Goal: Task Accomplishment & Management: Manage account settings

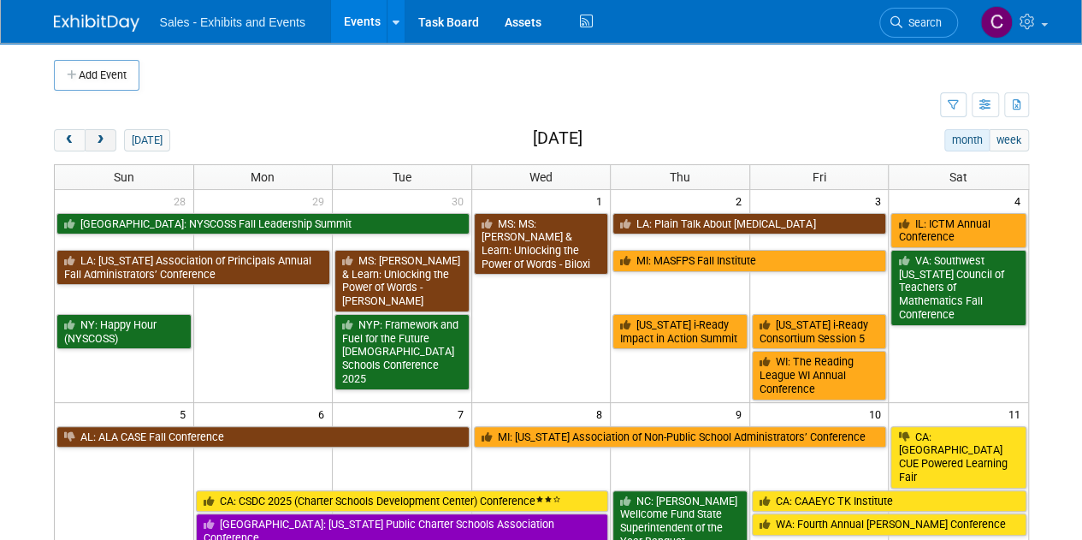
click at [109, 129] on button "next" at bounding box center [101, 140] width 32 height 22
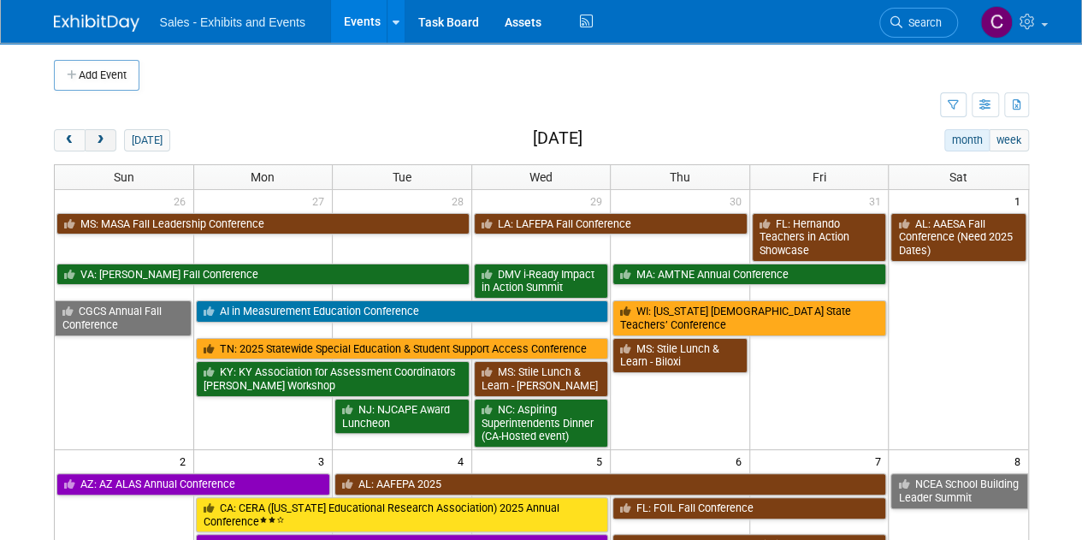
click at [109, 129] on button "next" at bounding box center [101, 140] width 32 height 22
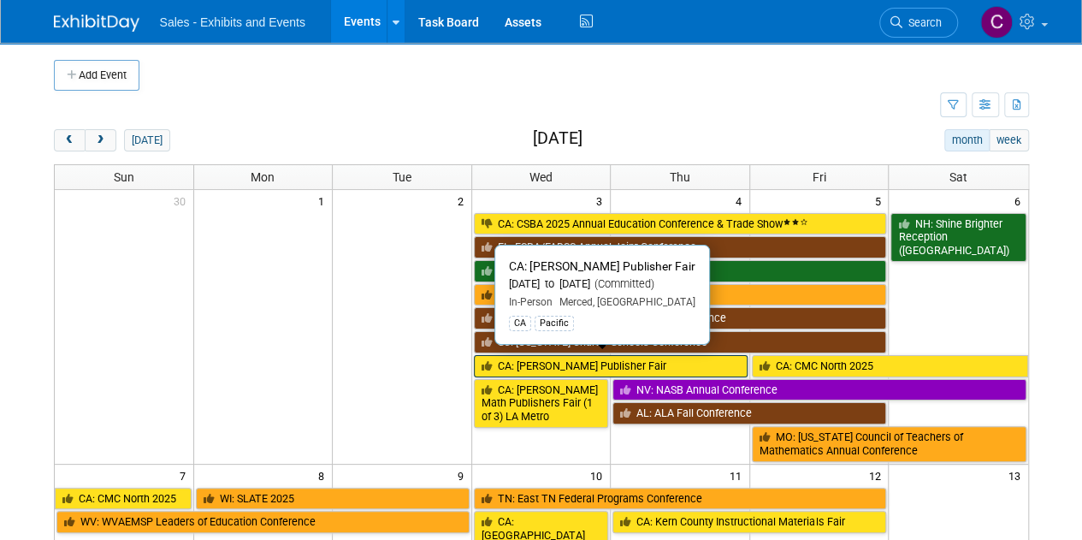
click at [546, 355] on link "CA: [PERSON_NAME] Publisher Fair" at bounding box center [611, 366] width 274 height 22
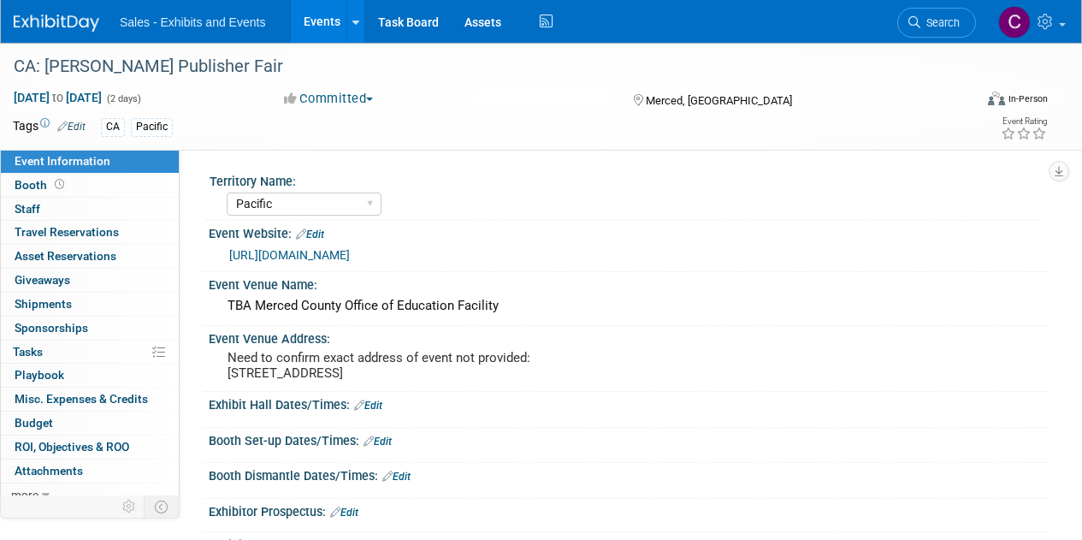
select select "Pacific"
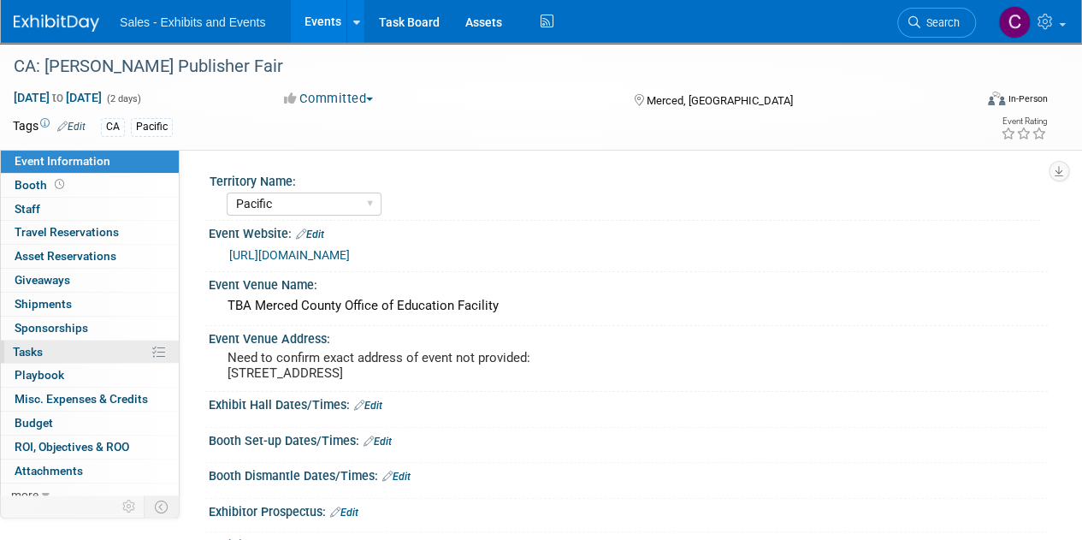
click at [37, 353] on span "Tasks 0%" at bounding box center [28, 352] width 30 height 14
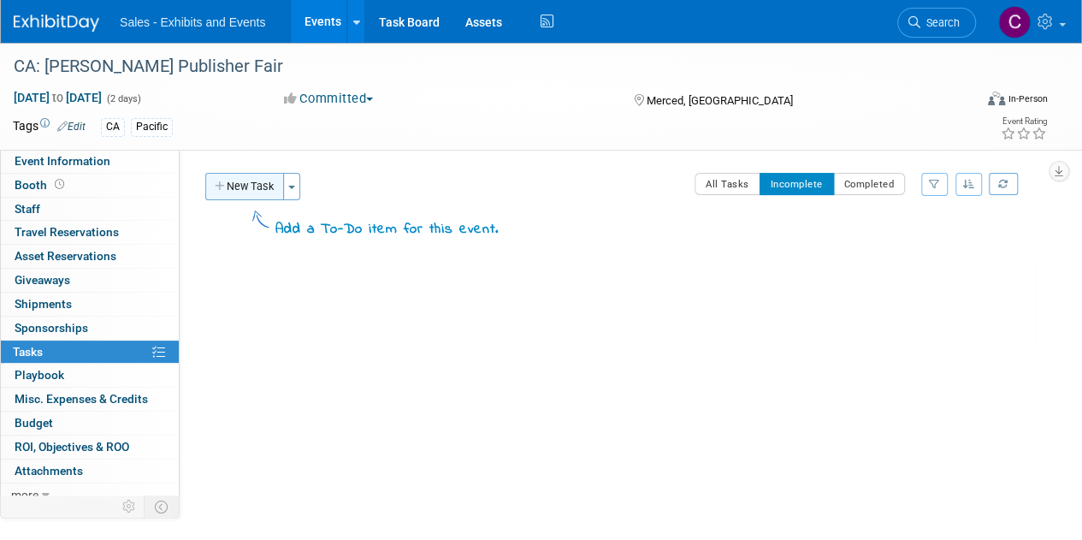
click at [253, 185] on button "New Task" at bounding box center [244, 186] width 79 height 27
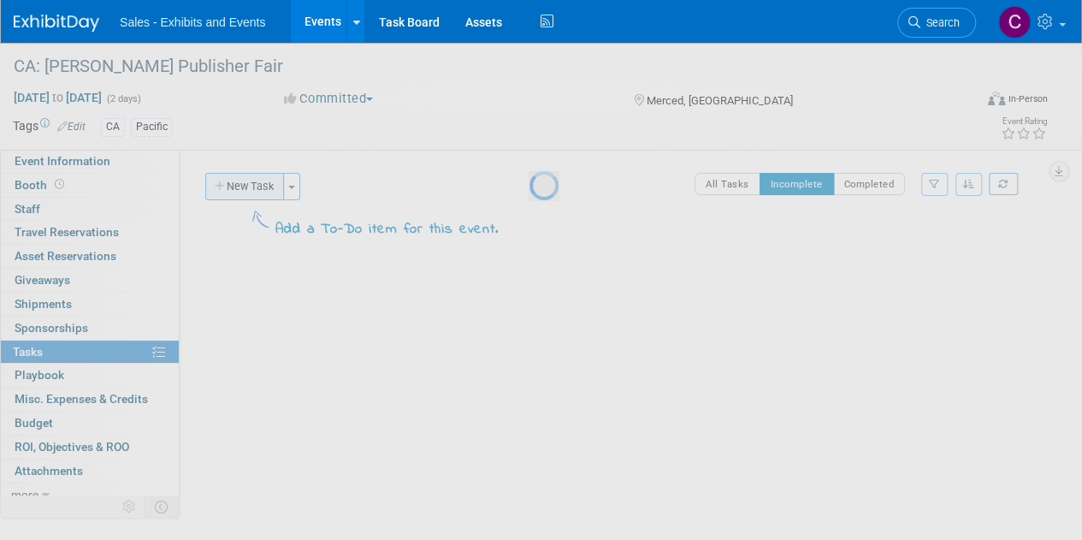
select select "8"
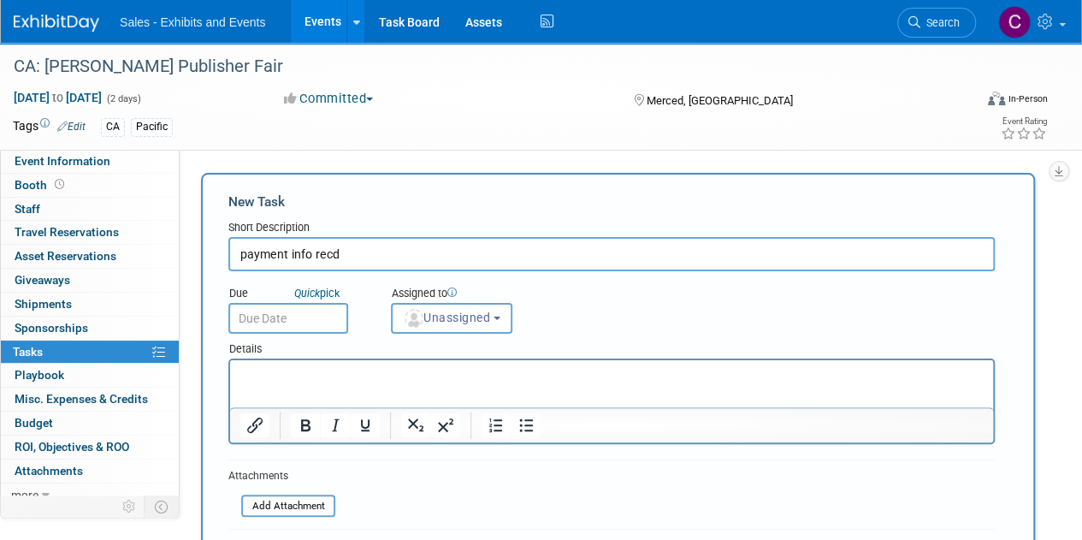
type input "payment info recd"
click at [284, 334] on div "Details" at bounding box center [611, 346] width 766 height 25
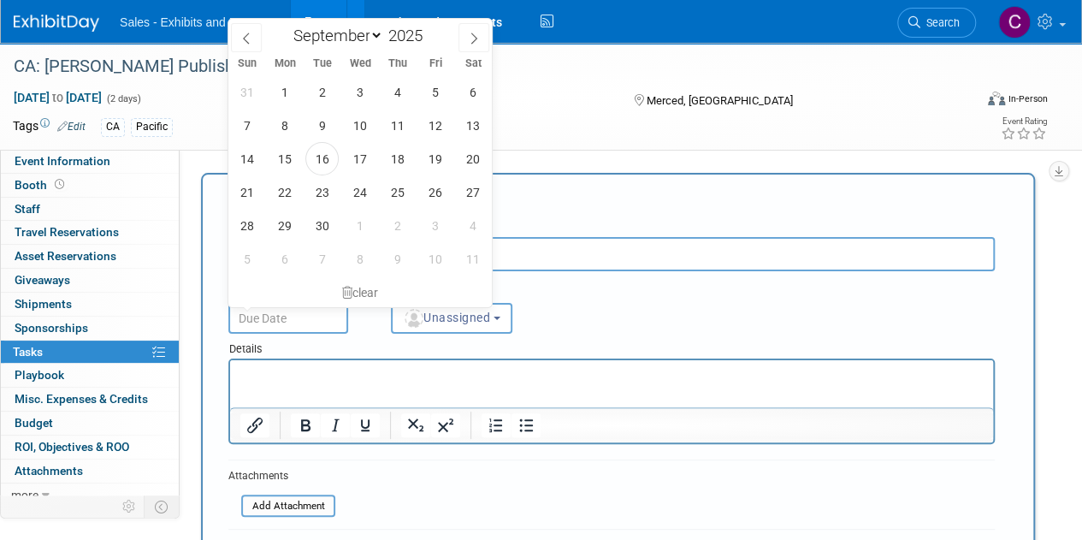
click at [277, 328] on input "text" at bounding box center [288, 318] width 120 height 31
click at [434, 191] on span "26" at bounding box center [434, 191] width 33 height 33
type input "Sep 26, 2025"
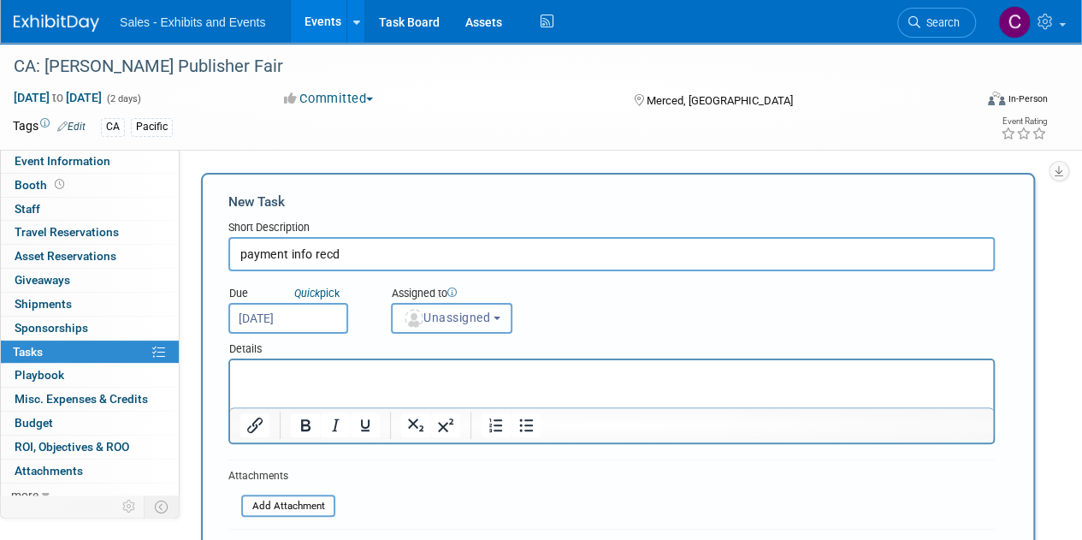
click at [447, 327] on button "Unassigned" at bounding box center [451, 318] width 121 height 31
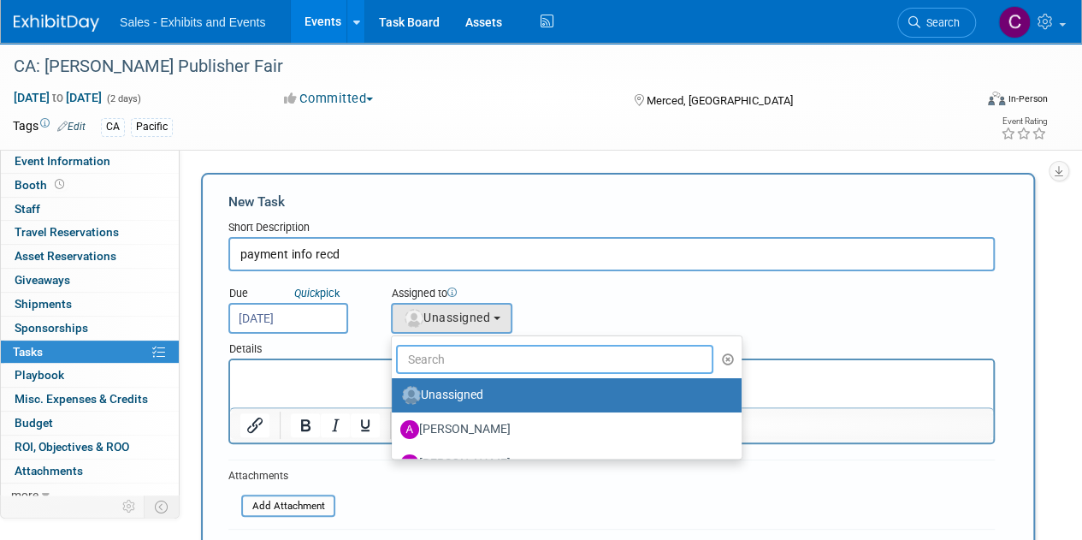
click at [475, 360] on input "text" at bounding box center [554, 359] width 317 height 29
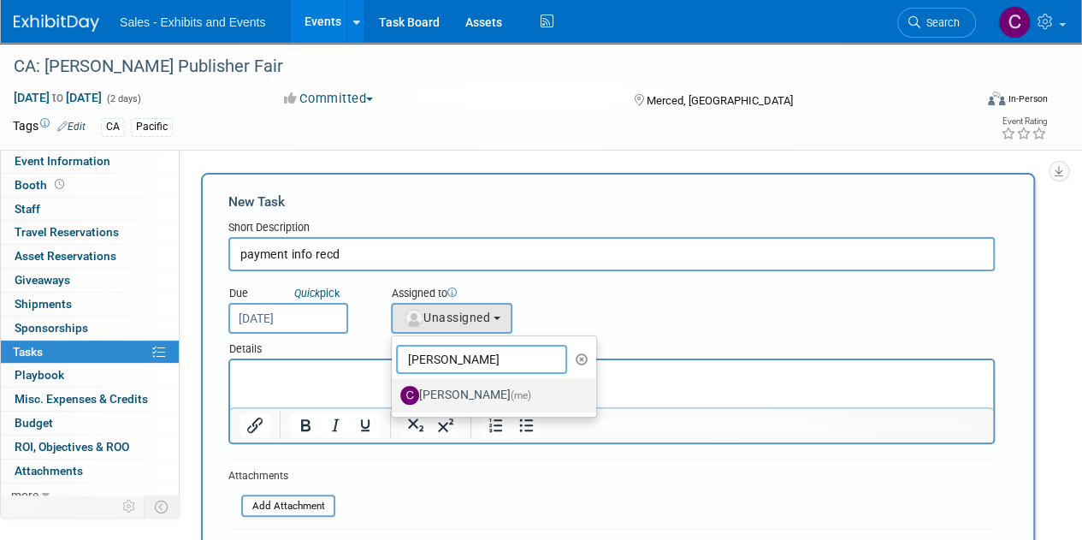
type input "christine"
click at [465, 391] on label "Christine Lurz (me)" at bounding box center [489, 395] width 179 height 27
click at [394, 391] on input "Christine Lurz (me)" at bounding box center [388, 393] width 11 height 11
select select "a9e3834d-668b-4315-a5d4-069993be606a"
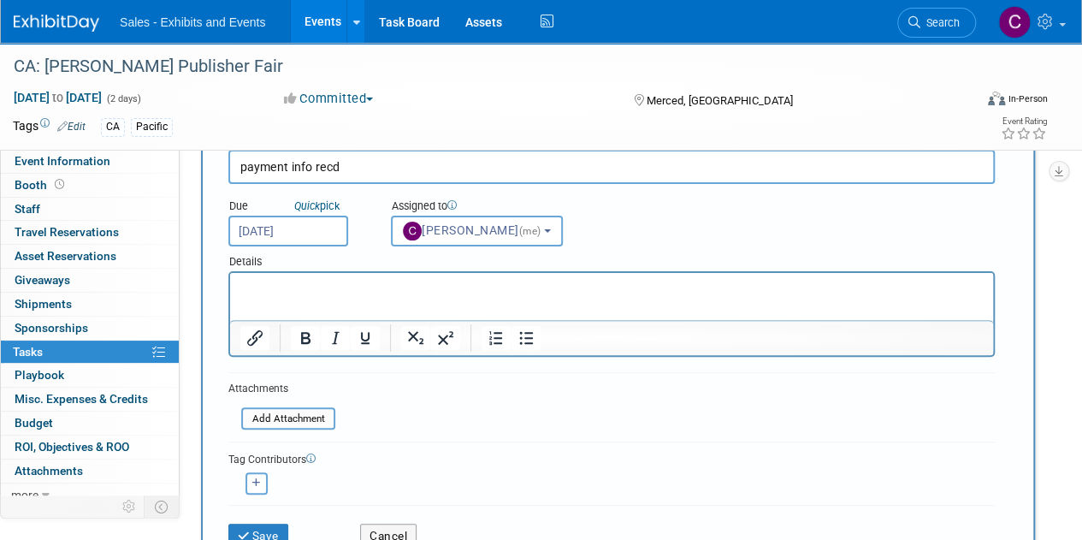
scroll to position [91, 0]
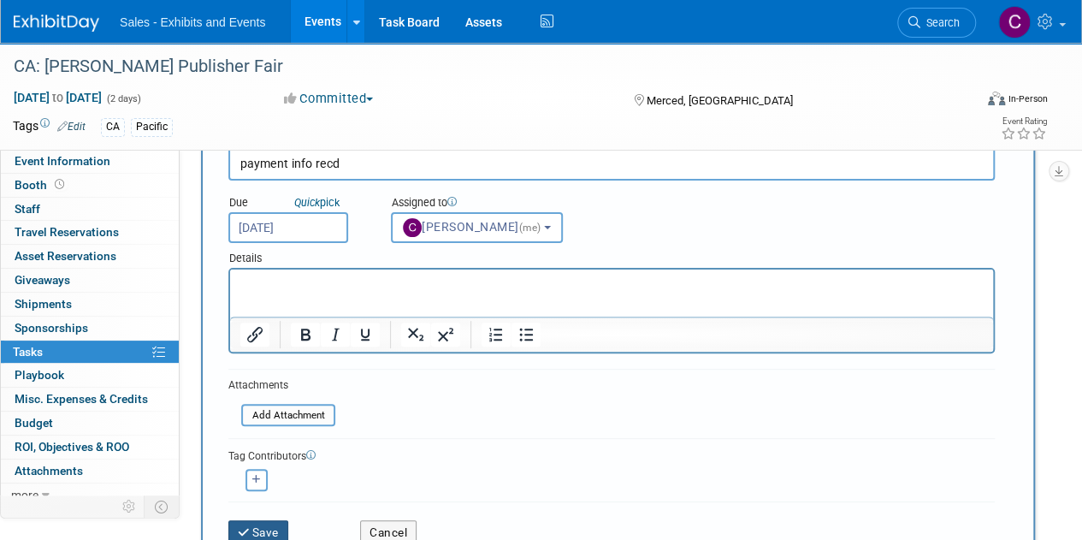
click at [263, 532] on button "Save" at bounding box center [258, 532] width 60 height 24
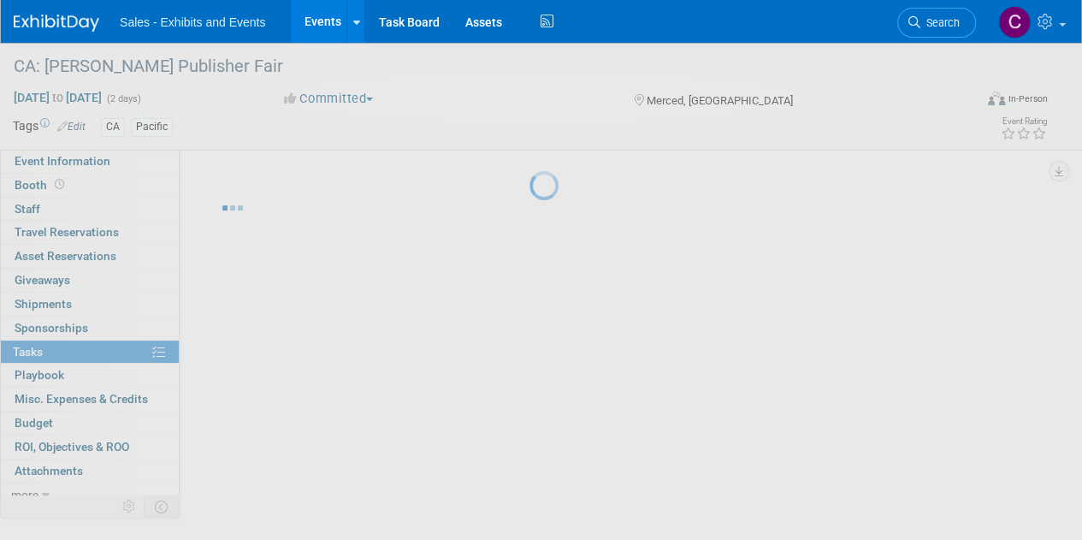
scroll to position [0, 0]
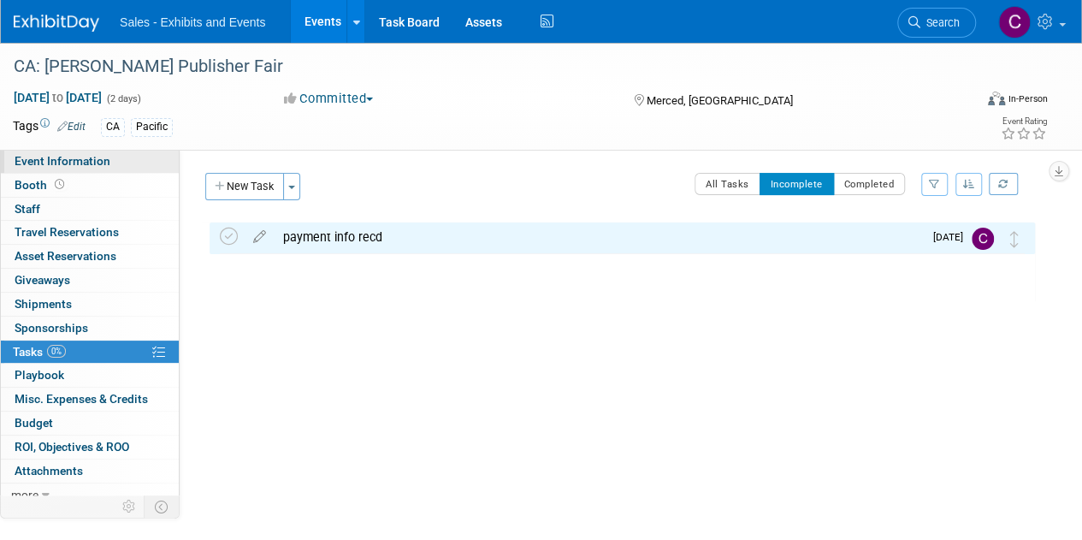
click at [31, 164] on span "Event Information" at bounding box center [63, 161] width 96 height 14
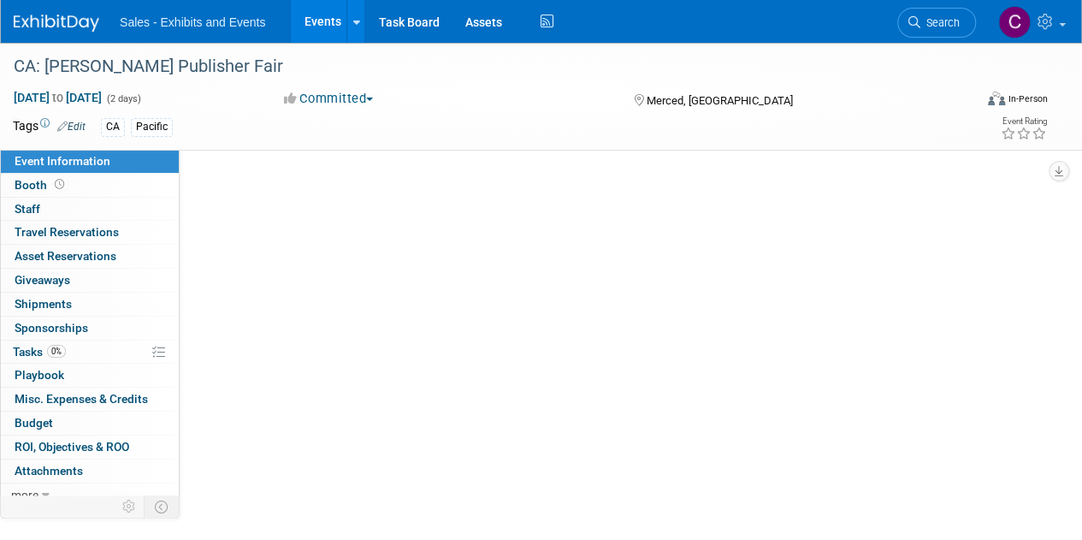
select select "Pacific"
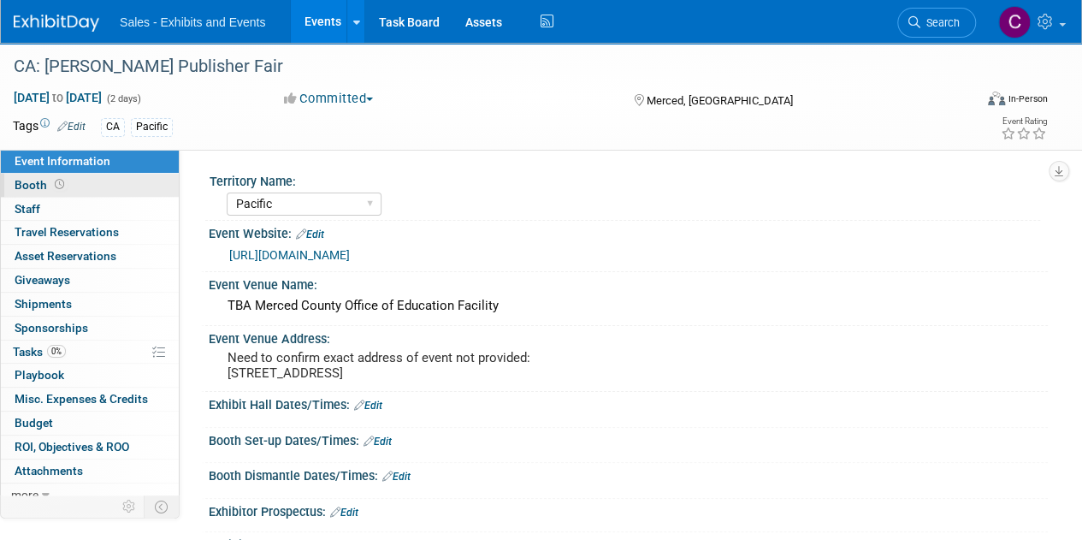
click at [36, 180] on span "Booth" at bounding box center [41, 185] width 53 height 14
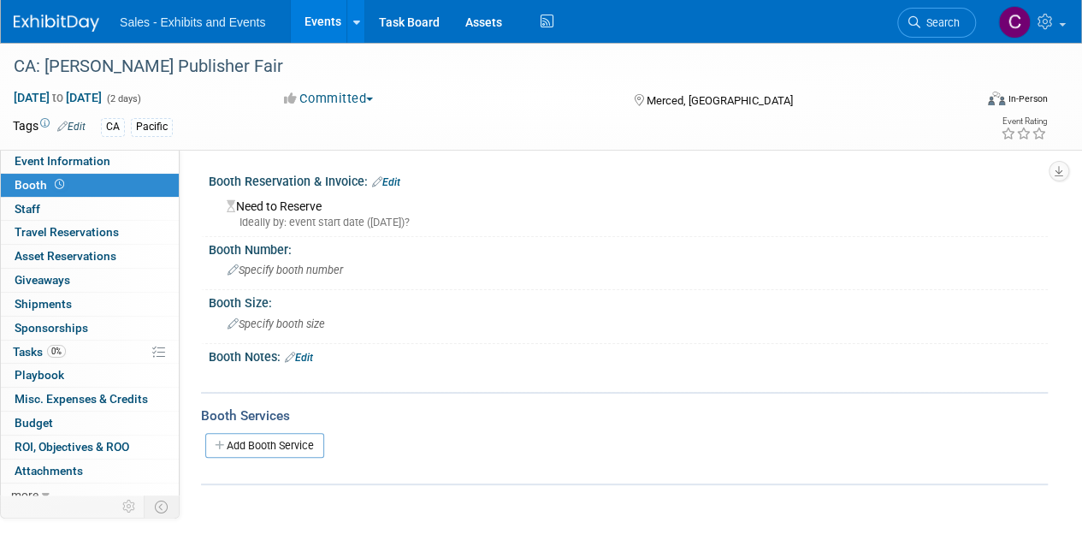
click at [395, 187] on link "Edit" at bounding box center [386, 182] width 28 height 12
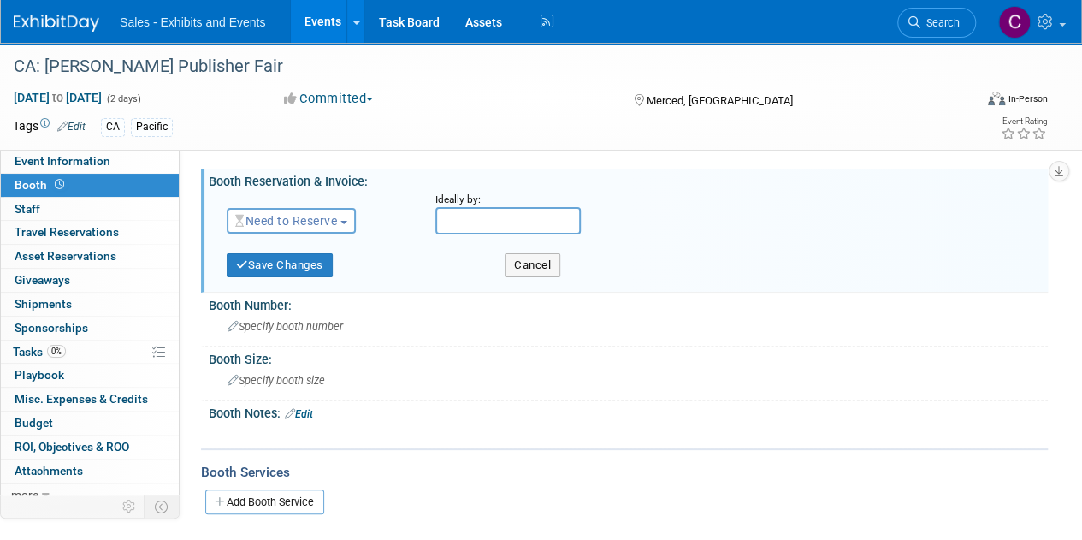
scroll to position [33, 0]
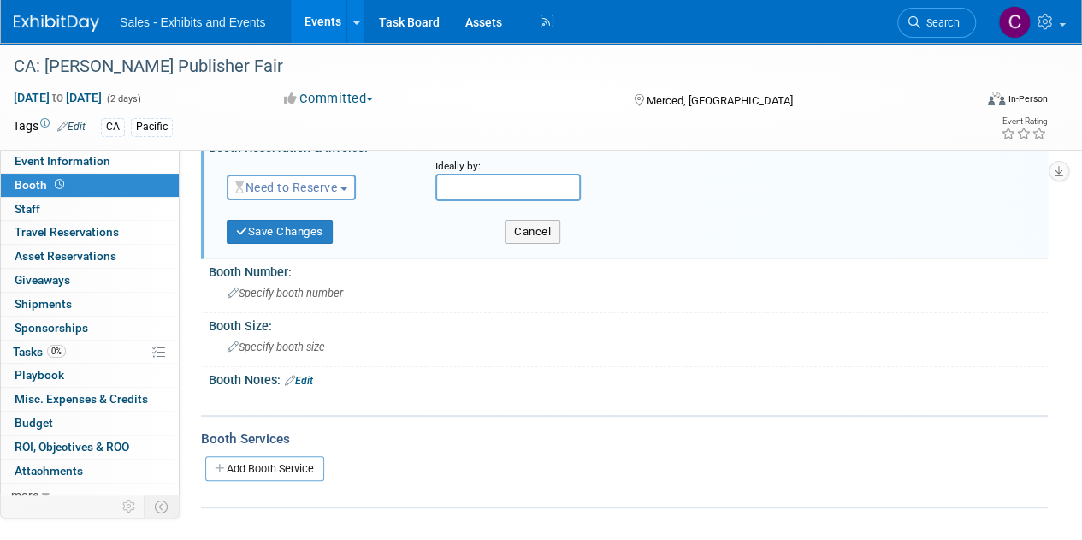
click at [313, 376] on link "Edit" at bounding box center [299, 381] width 28 height 12
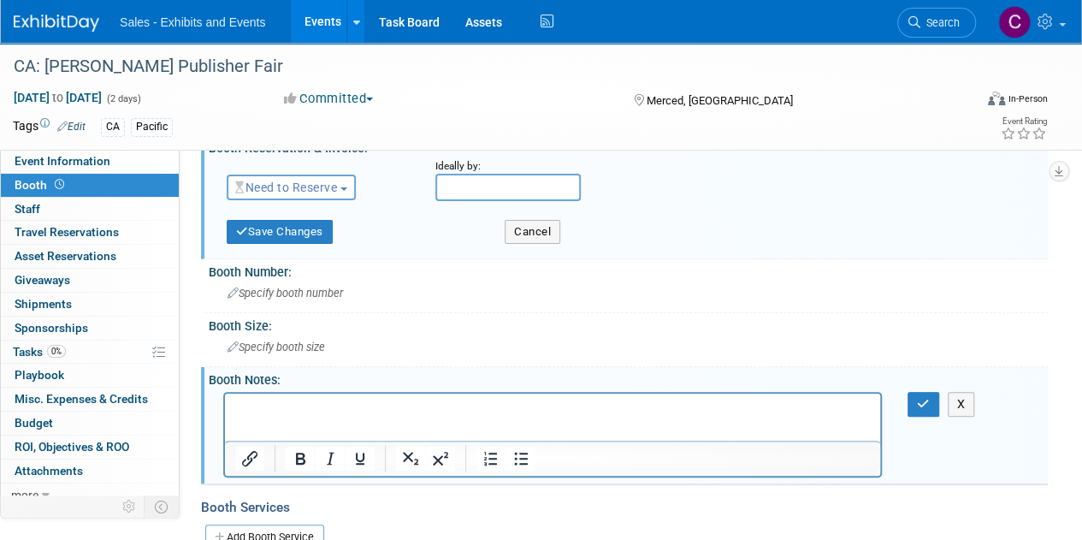
scroll to position [0, 0]
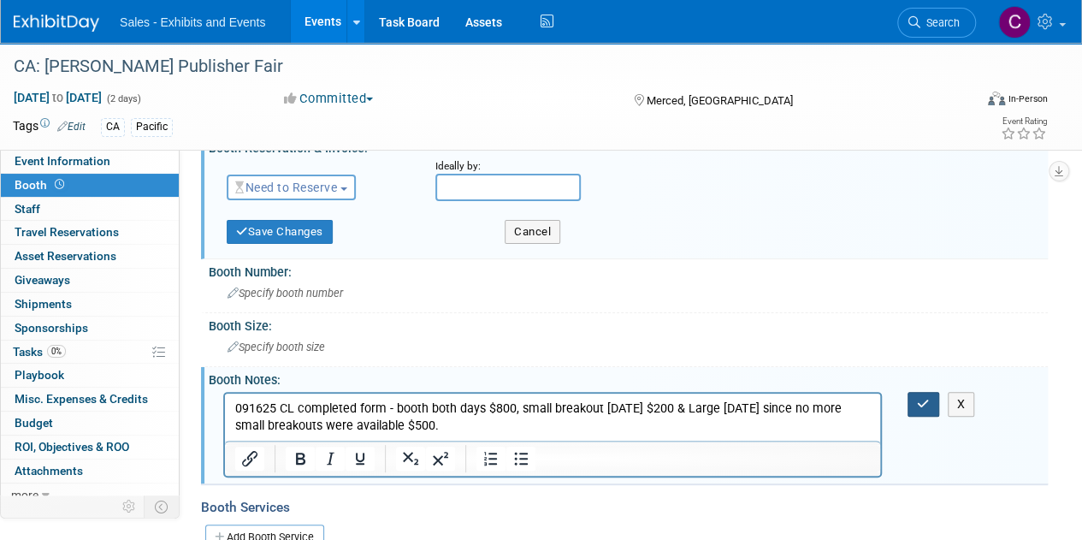
click at [928, 398] on icon "button" at bounding box center [923, 404] width 13 height 12
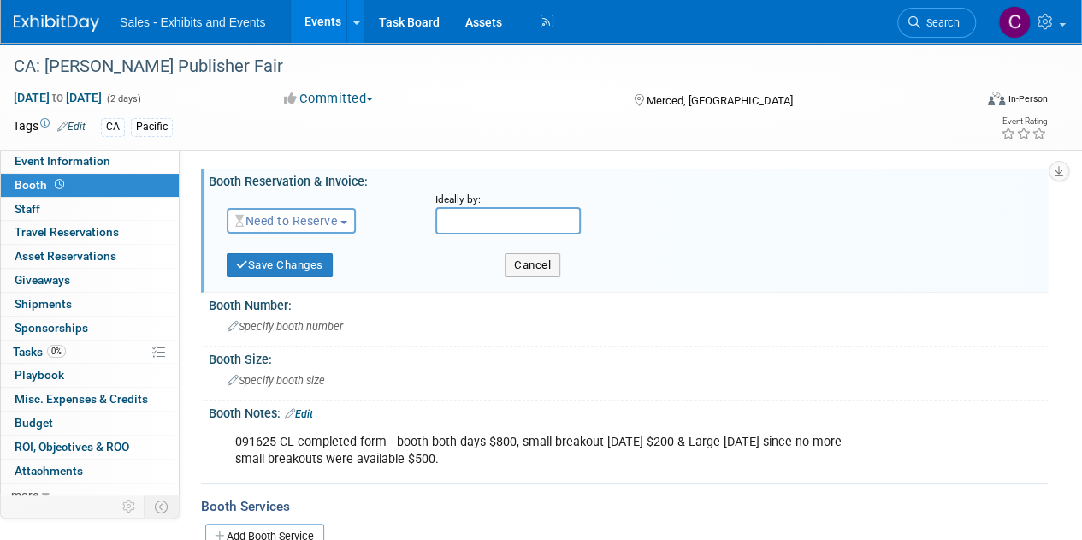
click at [294, 223] on span "Need to Reserve" at bounding box center [286, 221] width 102 height 14
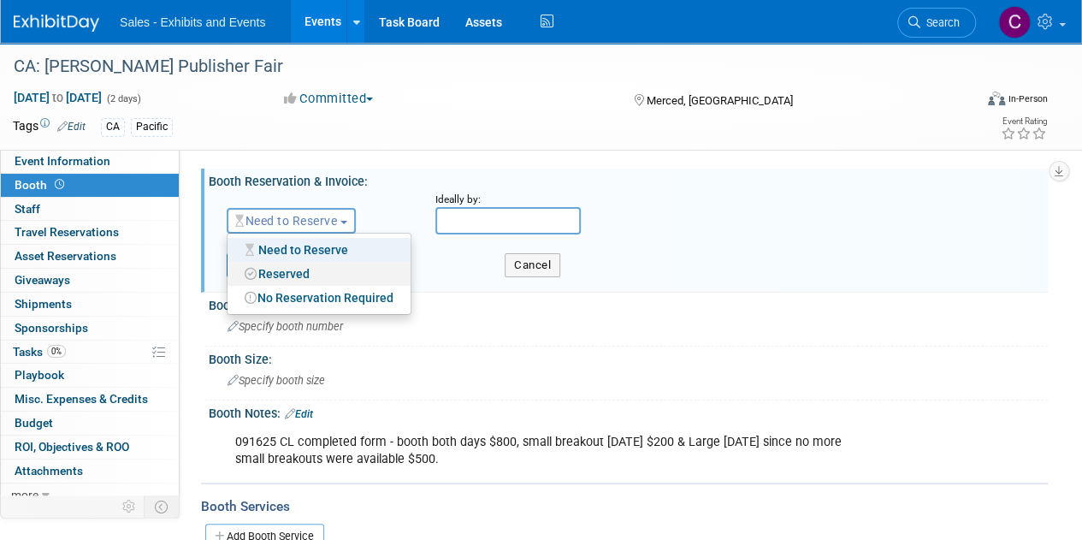
click at [294, 275] on link "Reserved" at bounding box center [319, 274] width 183 height 24
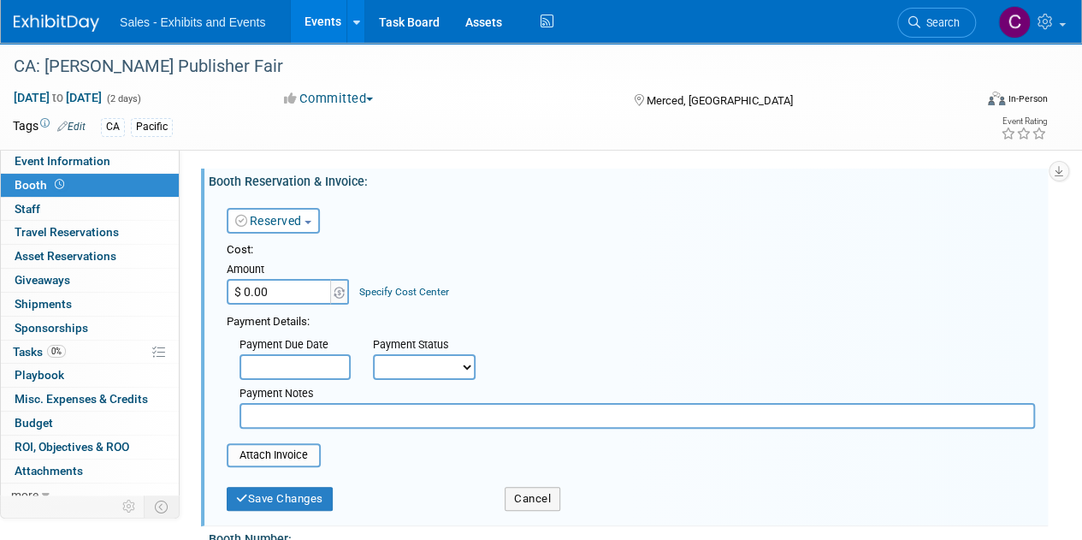
click at [303, 294] on input "$ 0.00" at bounding box center [280, 292] width 107 height 26
type input "$ 800.00"
click at [460, 369] on select "Not Paid Yet Partially Paid Paid in Full" at bounding box center [424, 367] width 103 height 26
select select "3"
click at [373, 354] on select "Not Paid Yet Partially Paid Paid in Full" at bounding box center [424, 367] width 103 height 26
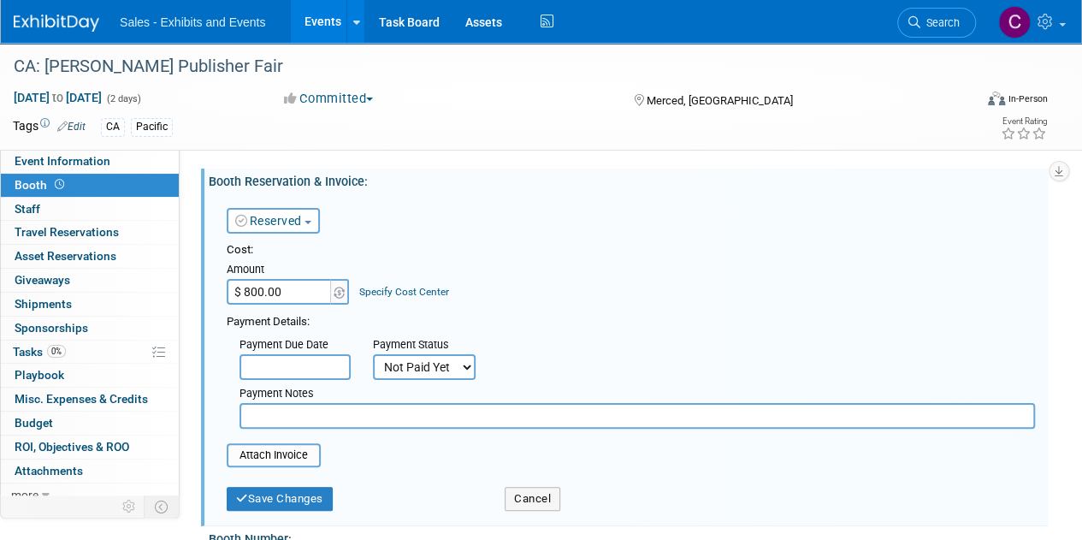
click at [289, 416] on input "text" at bounding box center [638, 416] width 796 height 26
type input "need confirmation & payment detaills"
click at [260, 504] on button "Save Changes" at bounding box center [280, 499] width 106 height 24
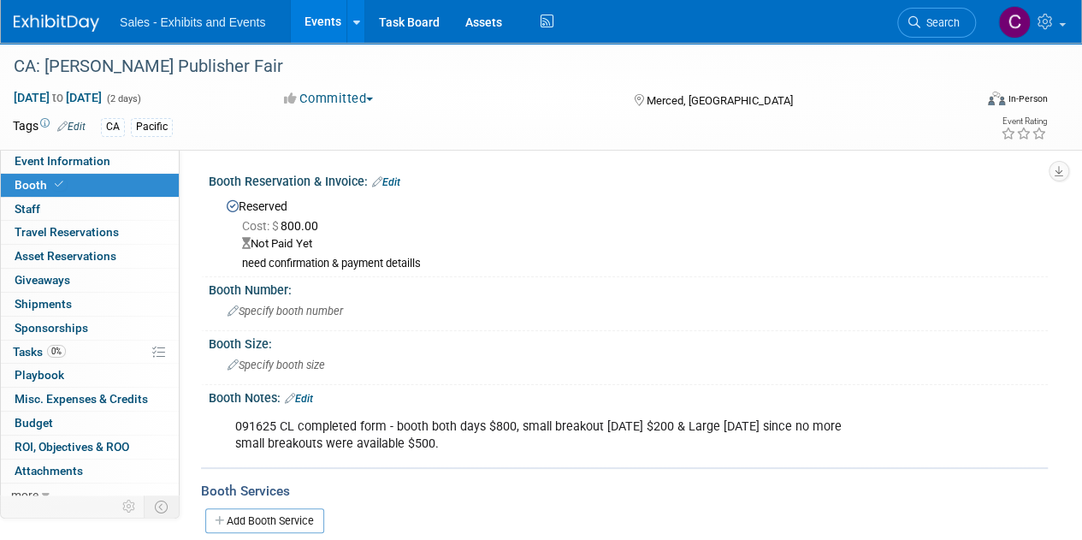
drag, startPoint x: 372, startPoint y: 256, endPoint x: 251, endPoint y: 263, distance: 121.7
click at [251, 263] on div "need confirmation & payment detaills" at bounding box center [638, 264] width 793 height 15
click at [394, 187] on link "Edit" at bounding box center [386, 182] width 28 height 12
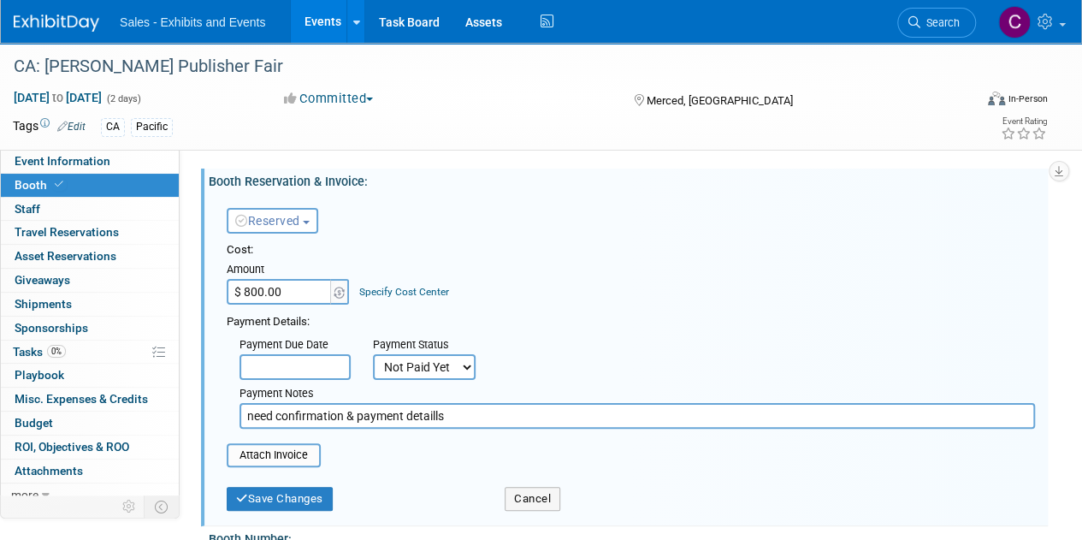
click at [450, 413] on input "need confirmation & payment detaills" at bounding box center [638, 416] width 796 height 26
type input "need confirmation & payment details"
click at [329, 487] on button "Save Changes" at bounding box center [280, 499] width 106 height 24
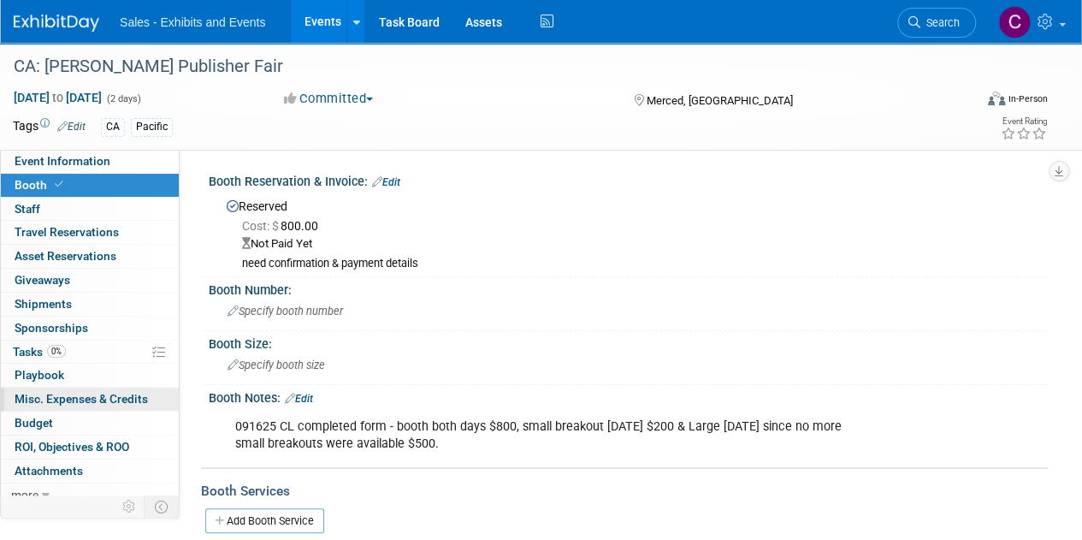
click at [33, 396] on span "Misc. Expenses & Credits 0" at bounding box center [81, 399] width 133 height 14
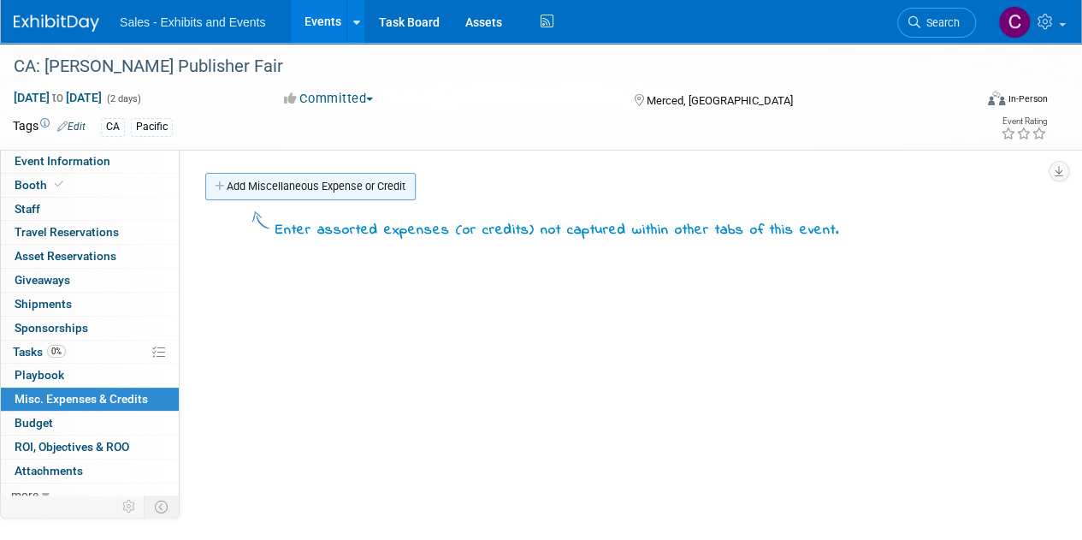
click at [298, 183] on link "Add Miscellaneous Expense or Credit" at bounding box center [310, 186] width 210 height 27
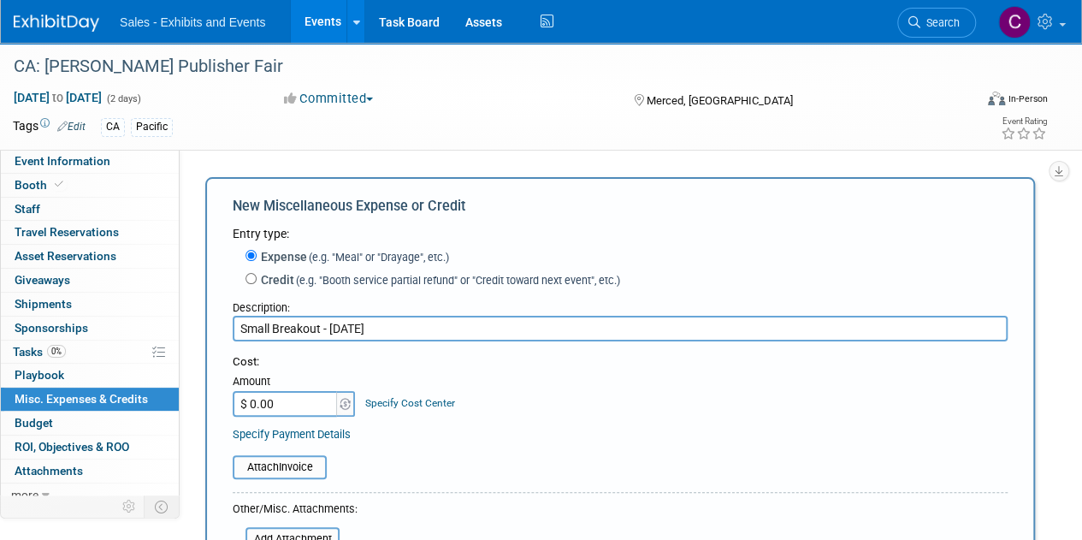
type input "Small Breakout - Wednesday"
click at [290, 398] on input "$ 0.00" at bounding box center [286, 404] width 107 height 26
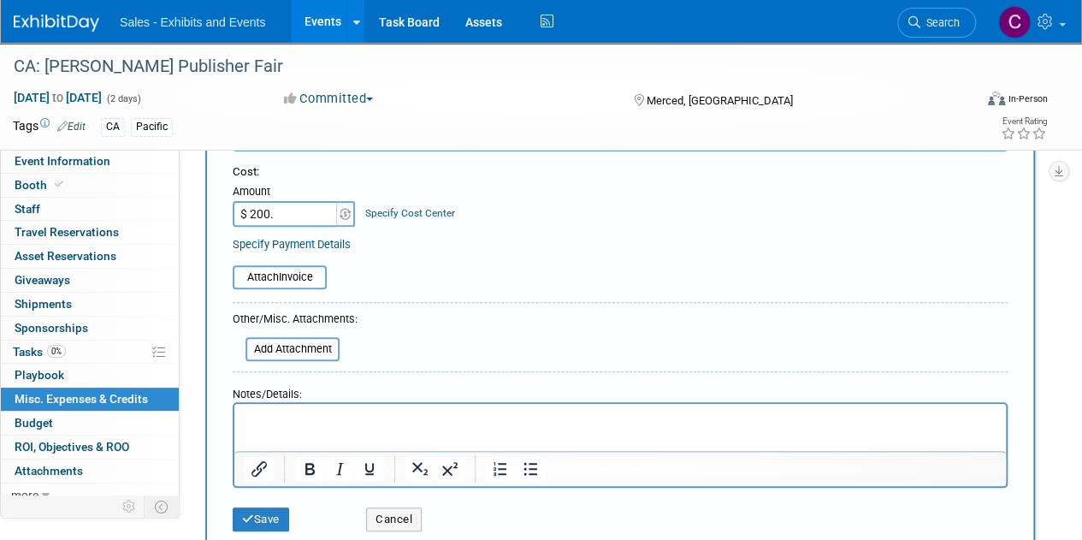
scroll to position [192, 0]
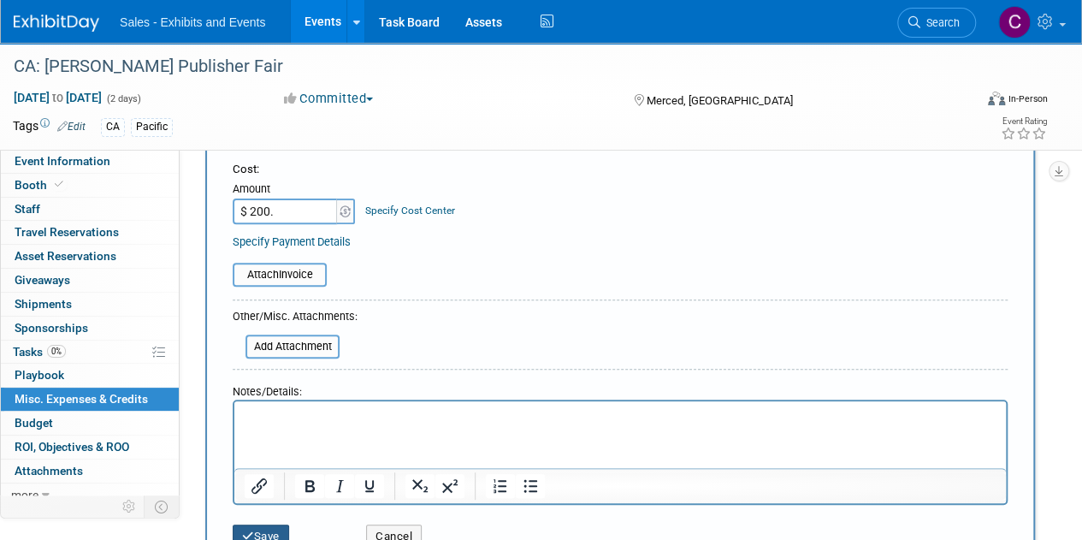
type input "$ 200.00"
click at [258, 533] on button "Save" at bounding box center [261, 536] width 56 height 24
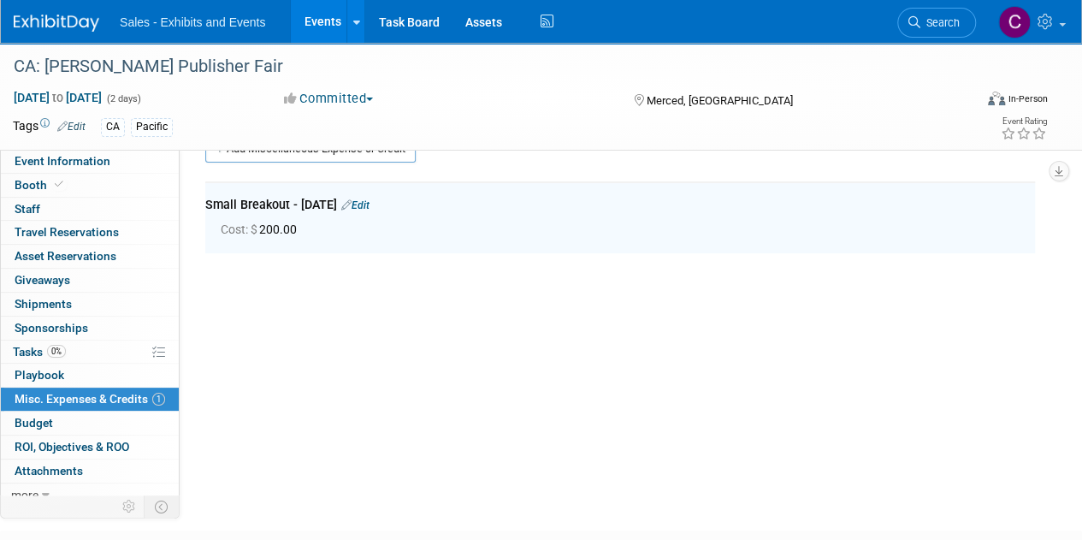
scroll to position [0, 0]
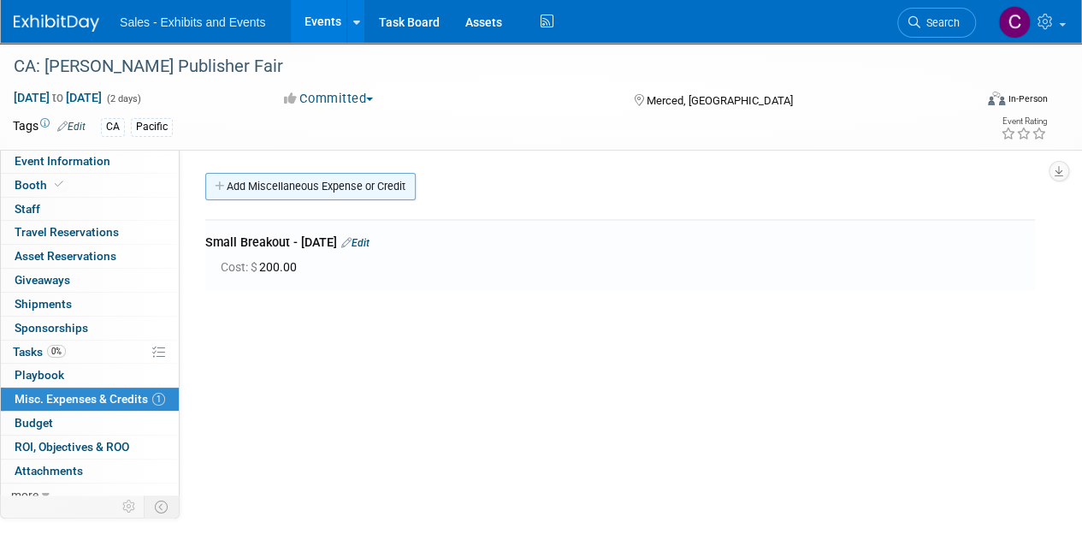
click at [270, 192] on link "Add Miscellaneous Expense or Credit" at bounding box center [310, 186] width 210 height 27
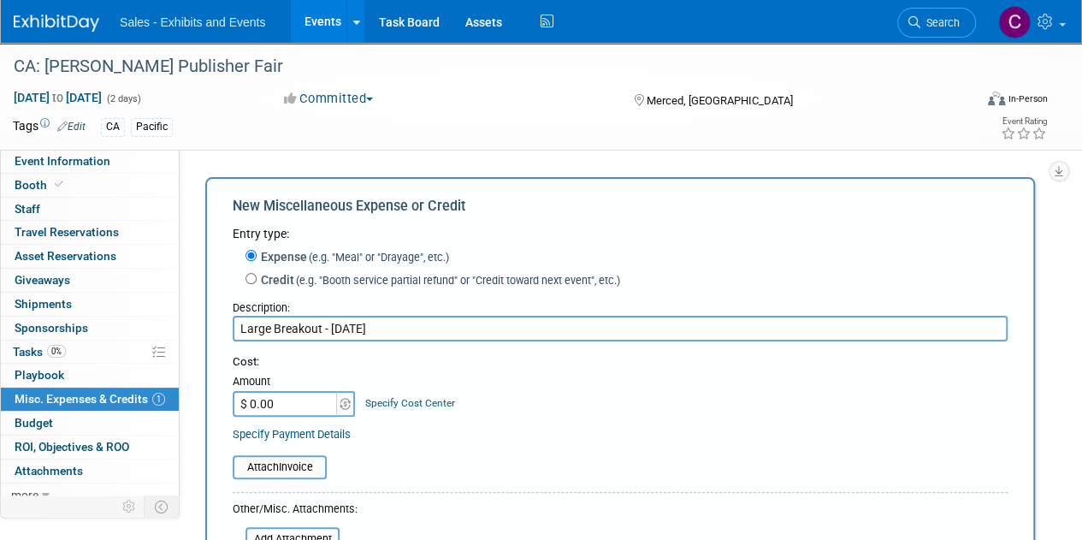
type input "Large Breakout - Thursday"
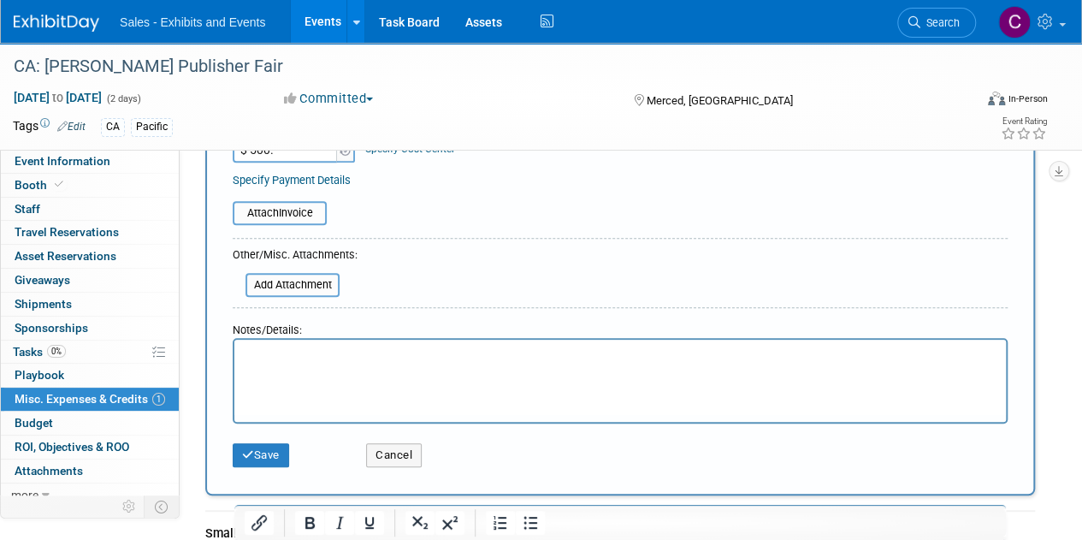
scroll to position [265, 0]
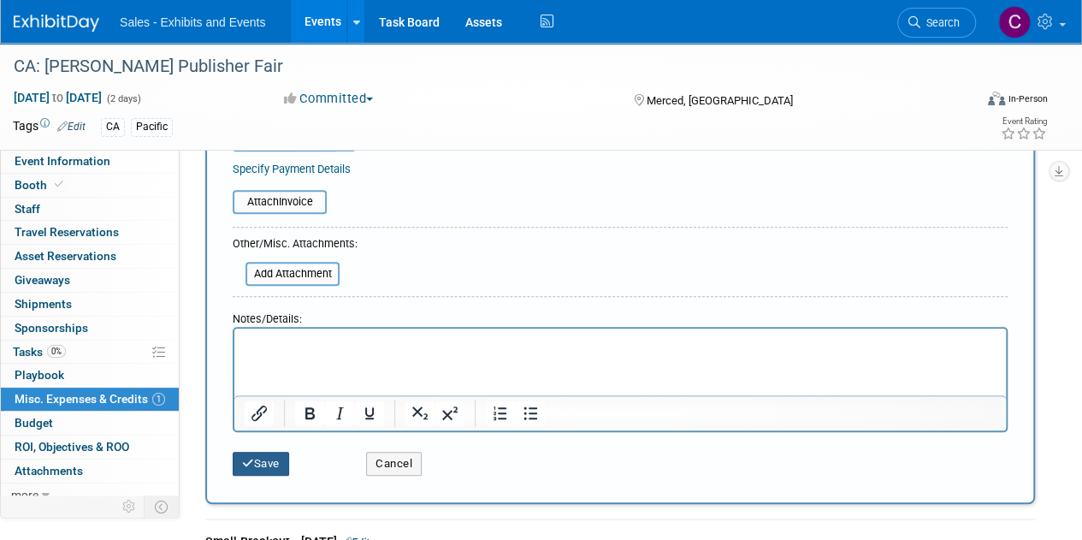
type input "$ 500.00"
click at [285, 469] on button "Save" at bounding box center [261, 464] width 56 height 24
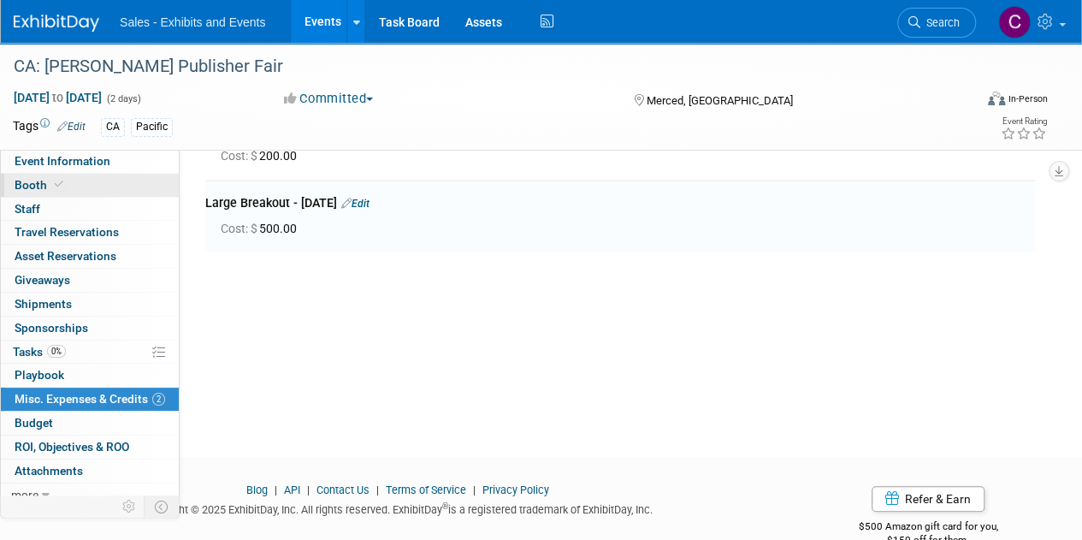
scroll to position [109, 0]
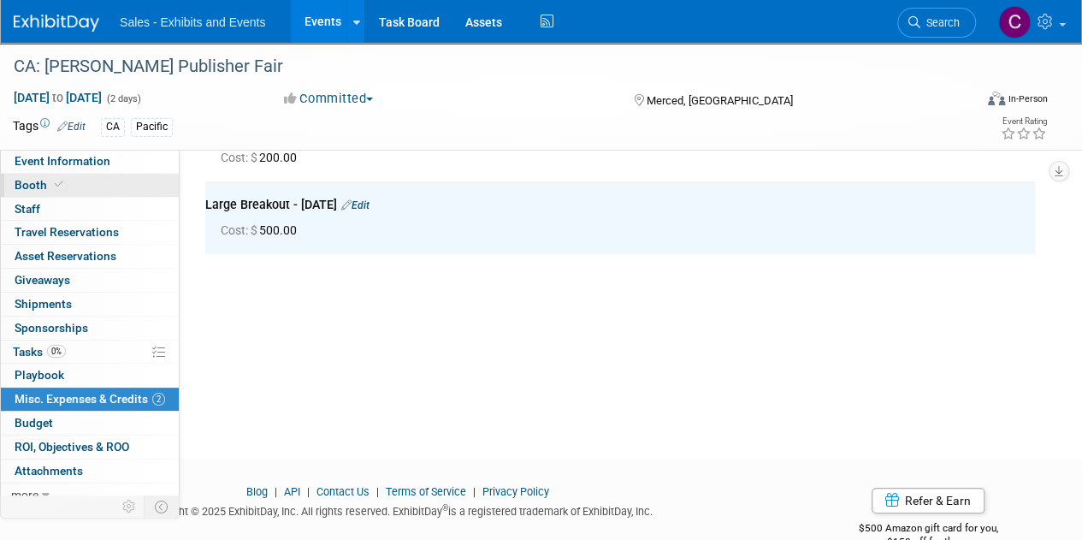
click at [45, 184] on span "Booth" at bounding box center [41, 185] width 52 height 14
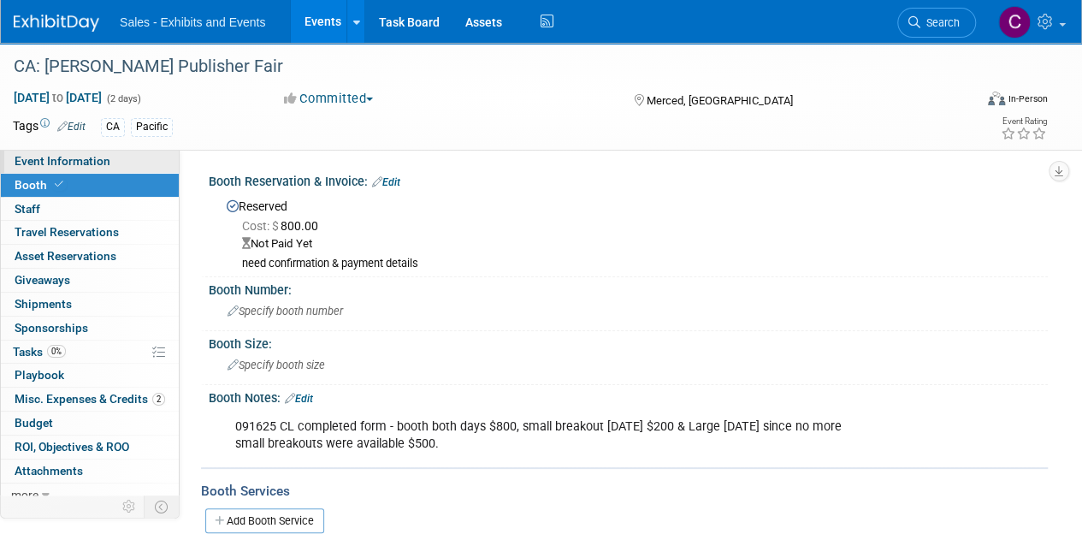
click at [81, 165] on span "Event Information" at bounding box center [63, 161] width 96 height 14
select select "Pacific"
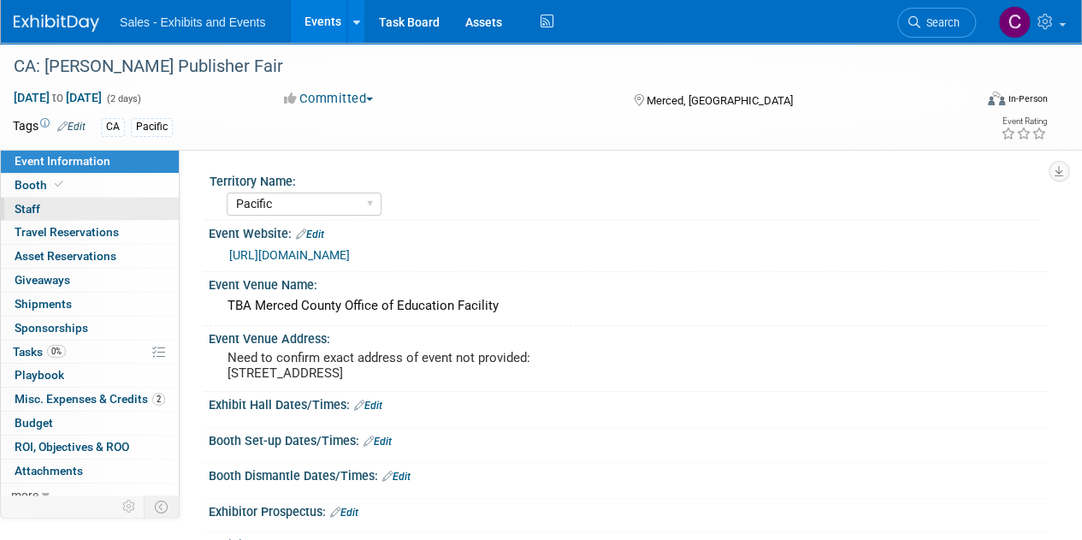
click at [44, 206] on link "0 Staff 0" at bounding box center [90, 209] width 178 height 23
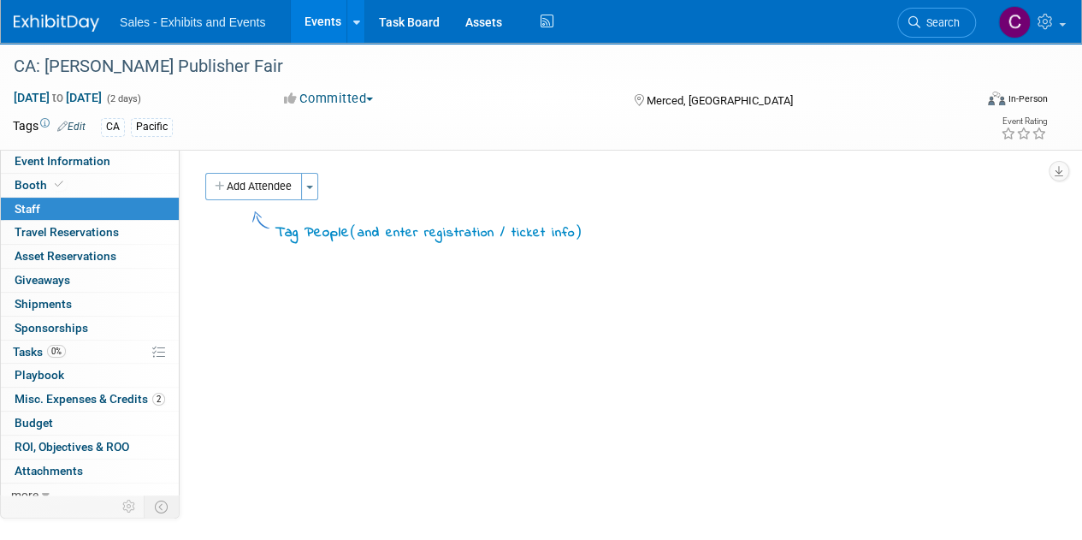
drag, startPoint x: 307, startPoint y: 187, endPoint x: 341, endPoint y: 225, distance: 50.9
click at [308, 187] on button "Toggle Dropdown" at bounding box center [309, 186] width 17 height 27
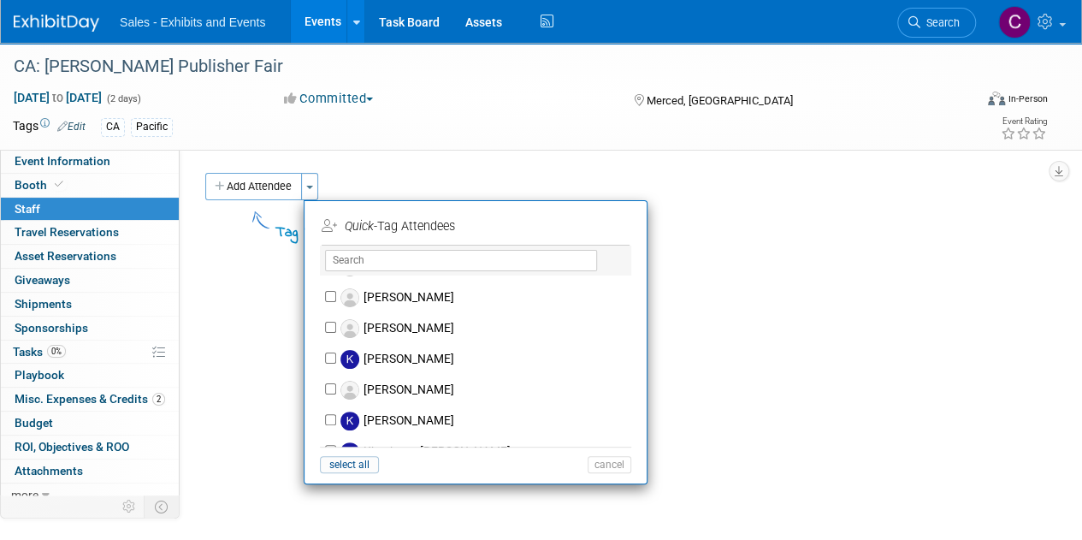
scroll to position [3571, 0]
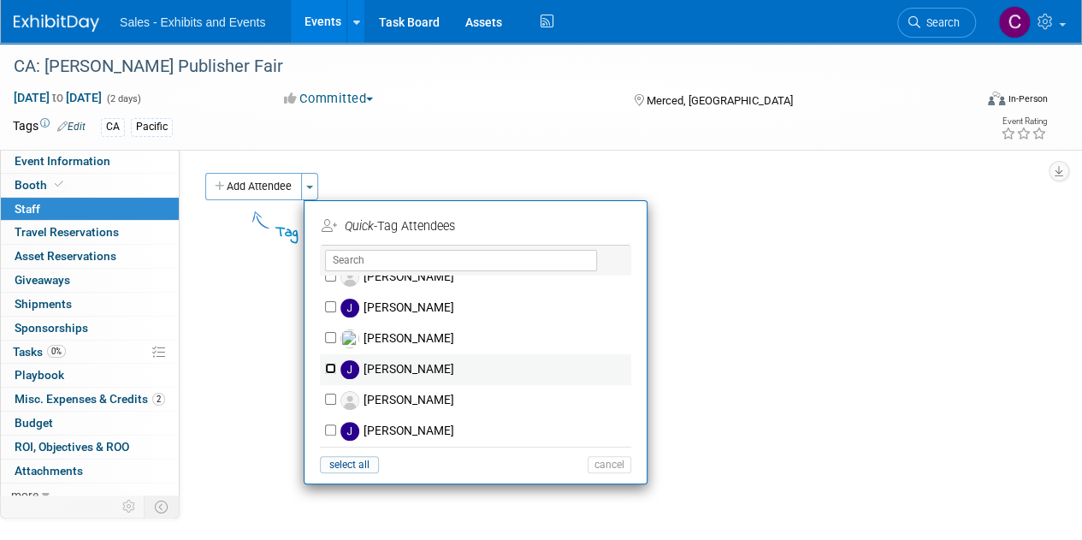
click at [335, 363] on input "Jerika Salvador" at bounding box center [330, 368] width 11 height 11
checkbox input "true"
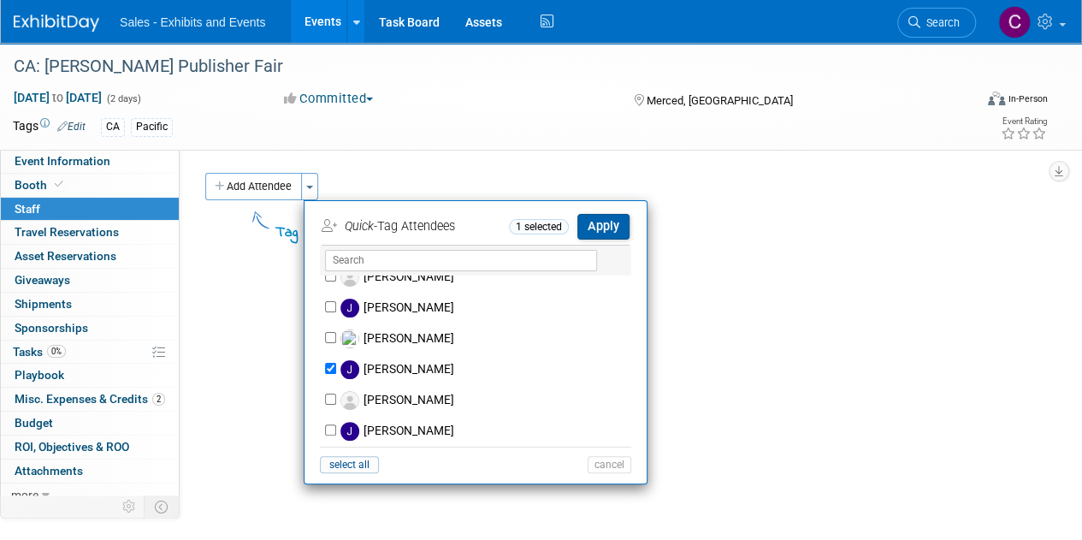
click at [612, 218] on button "Apply" at bounding box center [603, 226] width 52 height 25
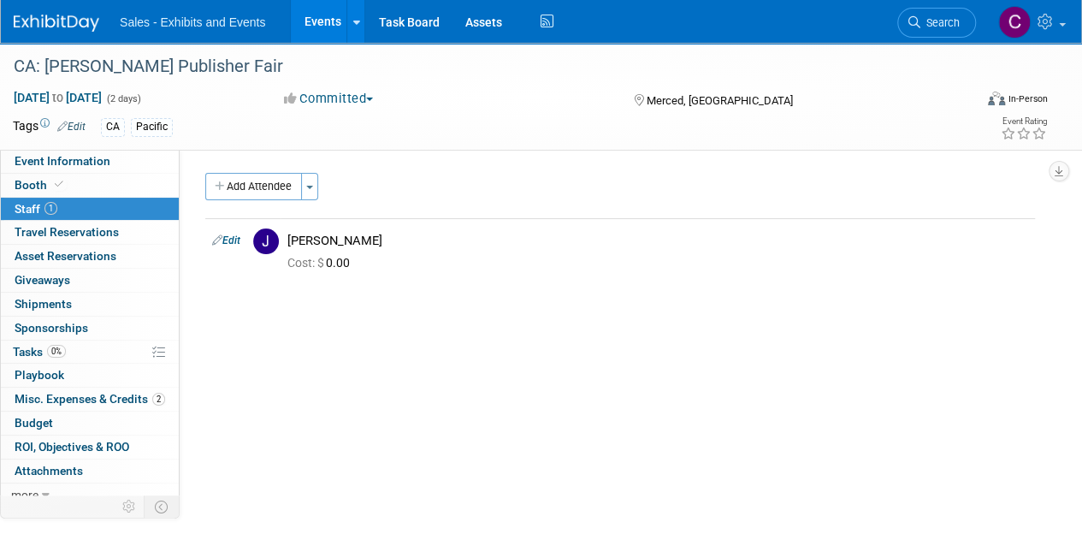
click at [308, 18] on link "Events" at bounding box center [322, 21] width 62 height 43
